Goal: Check status: Check status

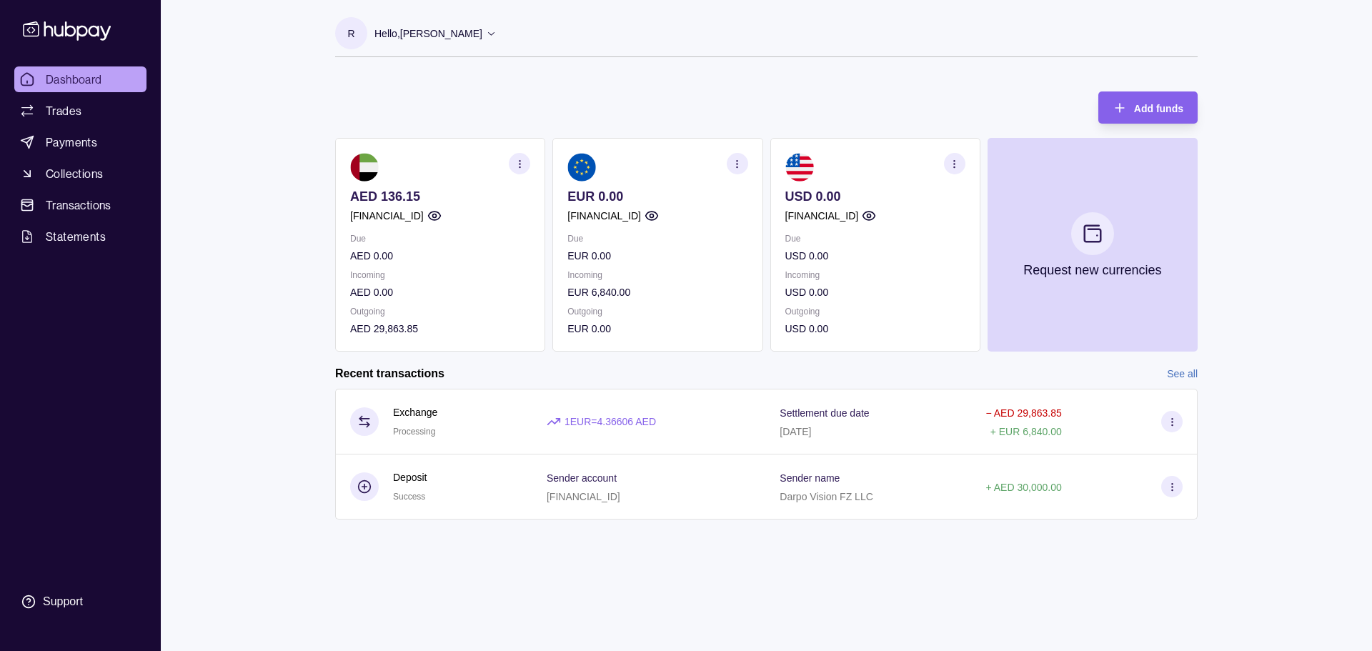
click at [656, 196] on p "EUR 0.00" at bounding box center [658, 197] width 180 height 16
click at [876, 194] on p "USD 0.00" at bounding box center [876, 197] width 180 height 16
click at [854, 193] on p "USD 0.00" at bounding box center [876, 197] width 180 height 16
click at [857, 192] on p "USD 0.00" at bounding box center [876, 197] width 180 height 16
click at [859, 199] on p "USD 0.00" at bounding box center [876, 197] width 180 height 16
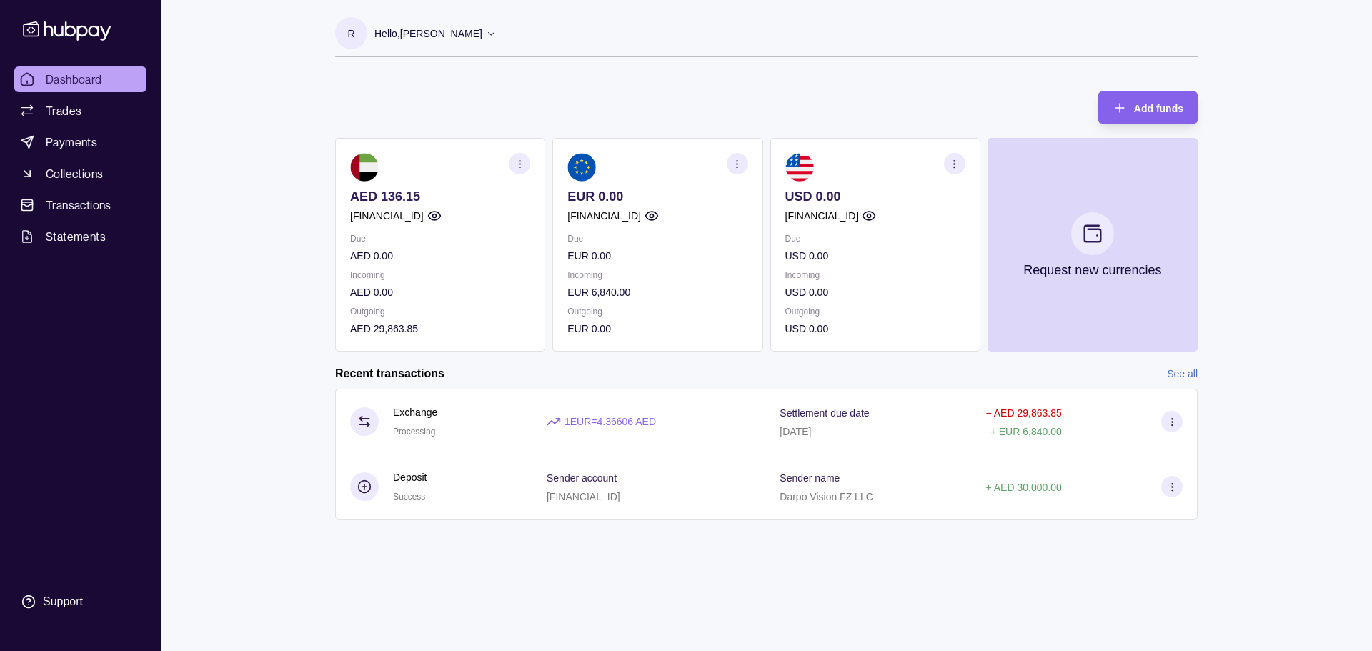
click at [619, 585] on div "R Hello, [PERSON_NAME] Darpo Vision FZ LLC Account Terms and conditions Privacy…" at bounding box center [767, 325] width 920 height 651
drag, startPoint x: 262, startPoint y: 452, endPoint x: 224, endPoint y: 449, distance: 38.1
click at [262, 452] on div "Dashboard Trades Payments Collections Transactions Statements Support R Hello, …" at bounding box center [686, 325] width 1372 height 651
drag, startPoint x: 235, startPoint y: 495, endPoint x: 241, endPoint y: 480, distance: 16.1
click at [235, 495] on div "Dashboard Trades Payments Collections Transactions Statements Support R Hello, …" at bounding box center [686, 325] width 1372 height 651
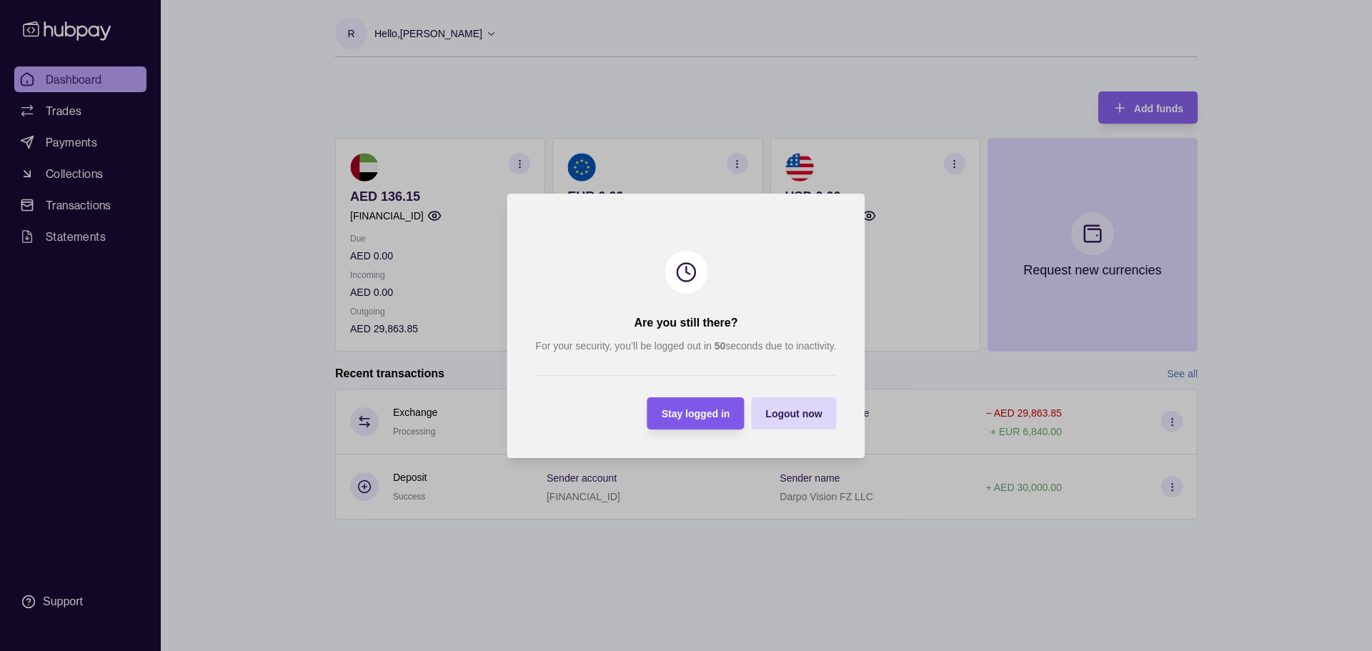
click at [712, 415] on span "Stay logged in" at bounding box center [696, 413] width 69 height 11
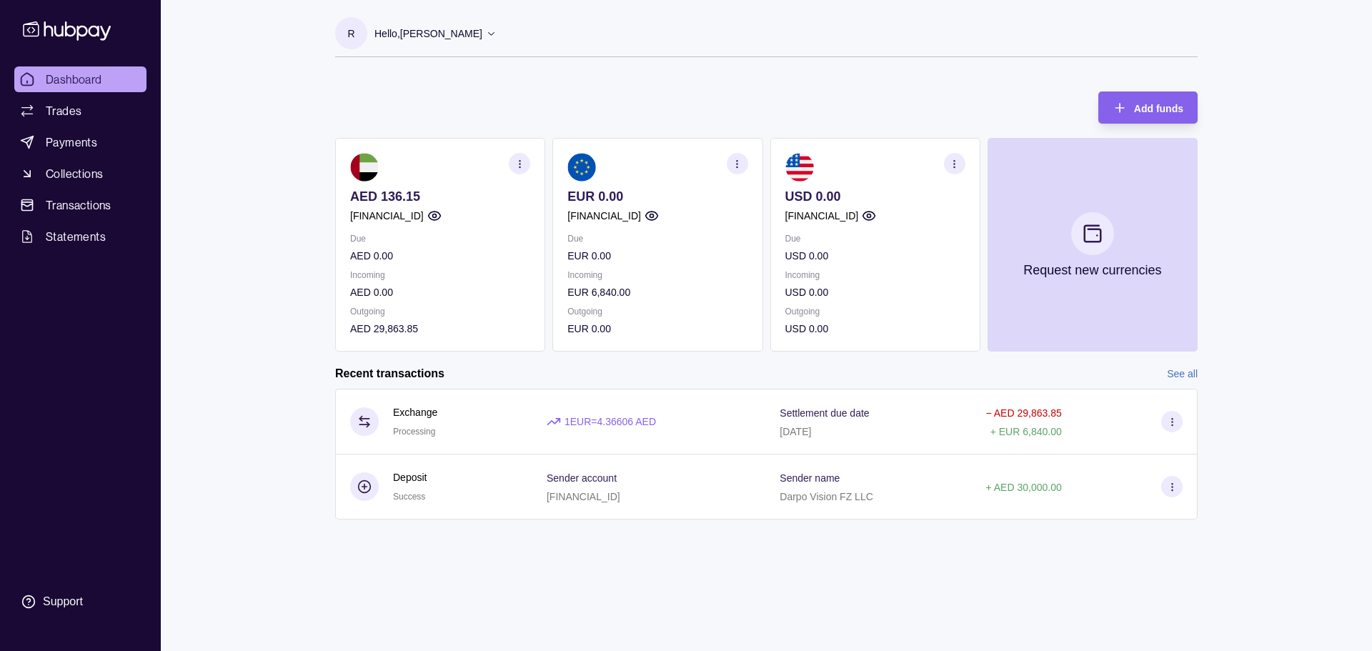
click at [764, 537] on section "Add funds AED 136.15 AE610960000536060001788 Due AED 0.00 Incoming AED 0.00 Out…" at bounding box center [767, 312] width 920 height 471
